Goal: Use online tool/utility

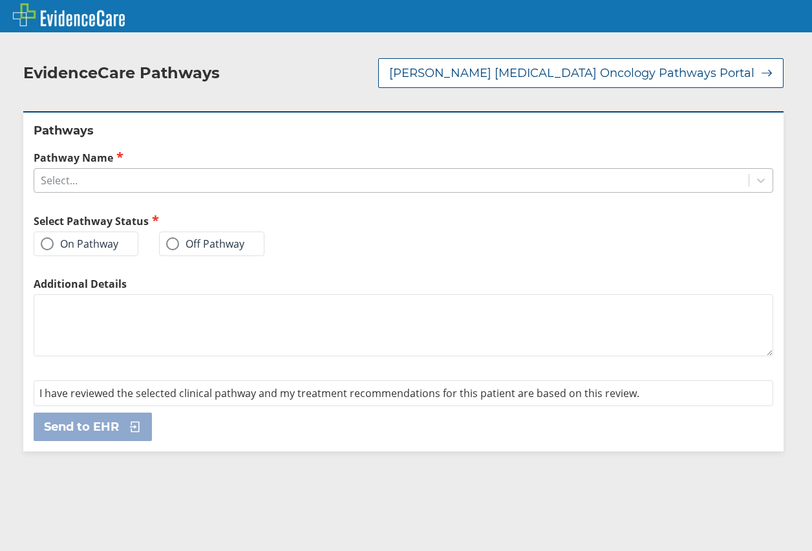
click at [167, 184] on div "Select..." at bounding box center [391, 180] width 714 height 22
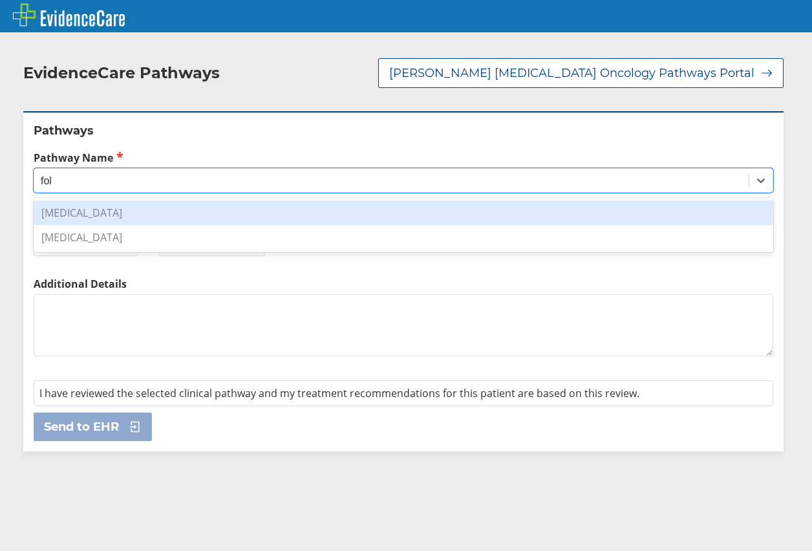
click at [168, 211] on div "[MEDICAL_DATA]" at bounding box center [403, 212] width 739 height 25
type input "fol"
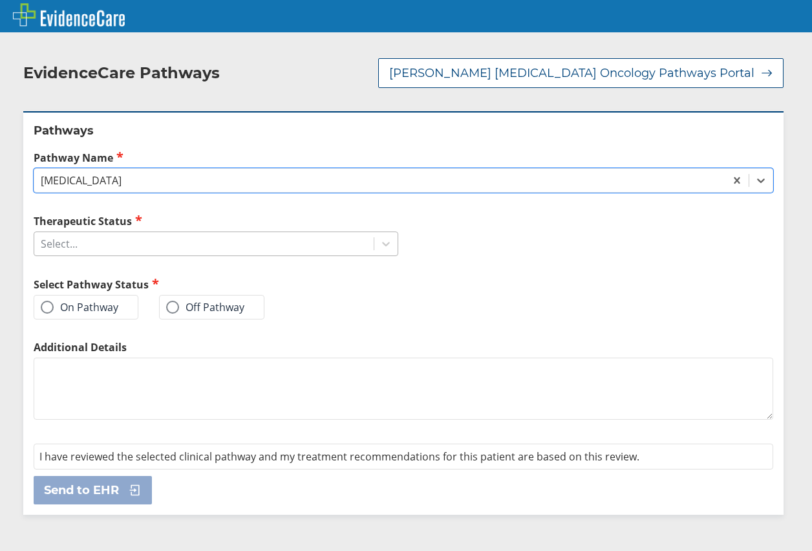
click at [115, 251] on div "Select..." at bounding box center [203, 244] width 339 height 22
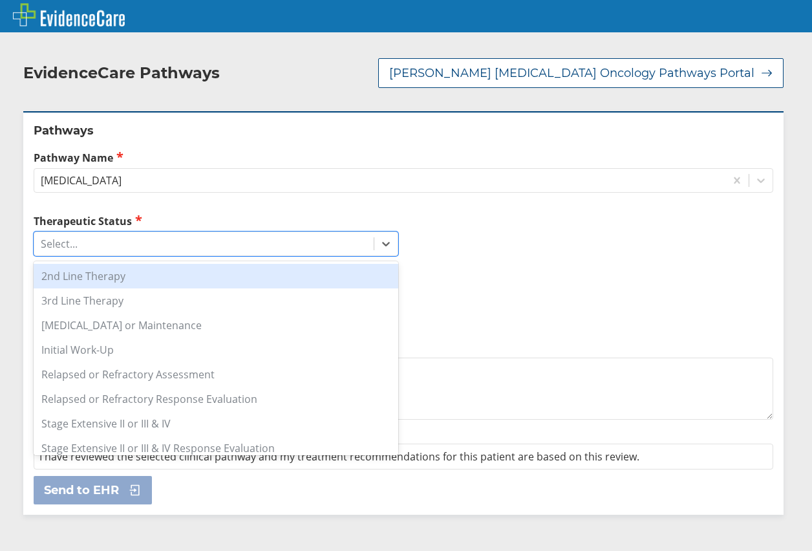
click at [157, 284] on div "2nd Line Therapy" at bounding box center [216, 276] width 364 height 25
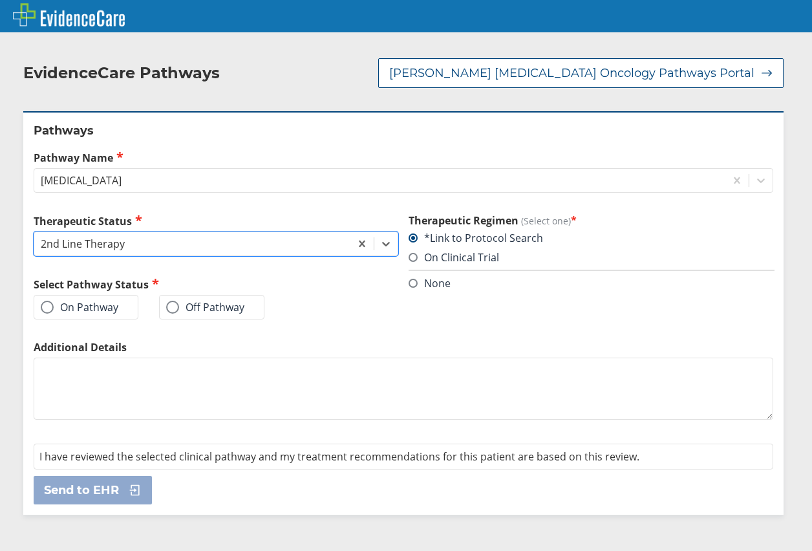
click at [47, 311] on span at bounding box center [47, 307] width 13 height 13
click at [0, 0] on input "On Pathway" at bounding box center [0, 0] width 0 height 0
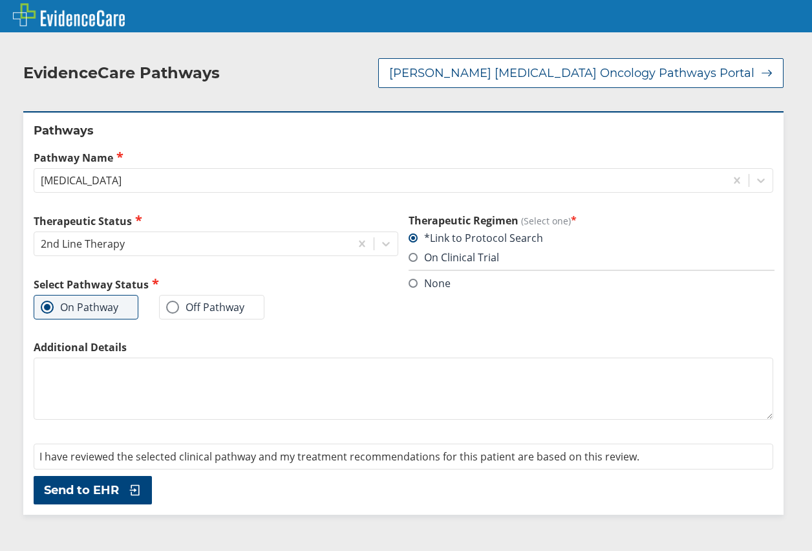
click at [106, 393] on textarea "Additional Details" at bounding box center [403, 388] width 739 height 62
type textarea "B"
click at [143, 492] on button "Send to EHR" at bounding box center [93, 490] width 118 height 28
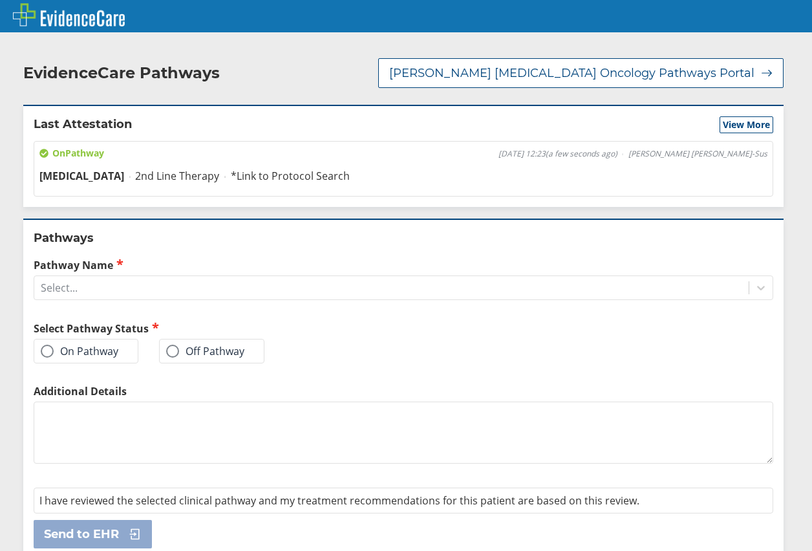
scroll to position [14, 0]
